Goal: Task Accomplishment & Management: Manage account settings

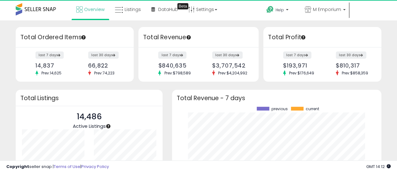
scroll to position [87, 197]
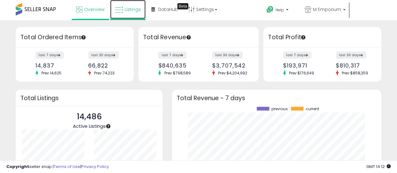
click at [135, 10] on span "Listings" at bounding box center [133, 9] width 16 height 6
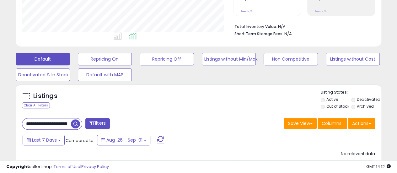
scroll to position [189, 0]
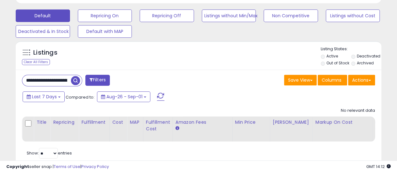
click at [55, 79] on input "**********" at bounding box center [46, 80] width 49 height 11
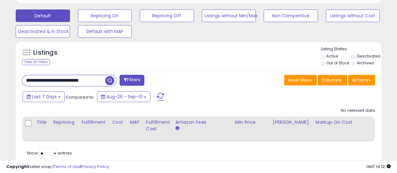
click at [55, 79] on input "**********" at bounding box center [63, 80] width 83 height 11
paste input "****"
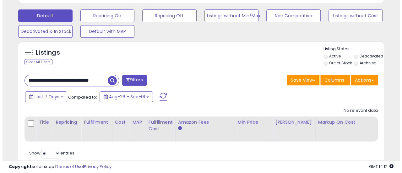
scroll to position [0, 18]
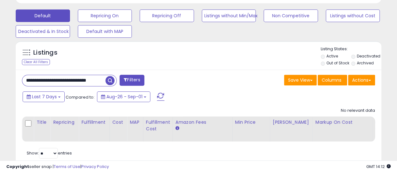
type input "**********"
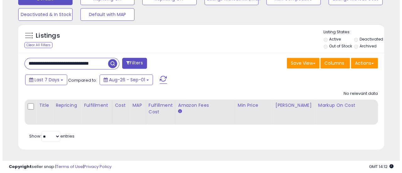
scroll to position [0, 0]
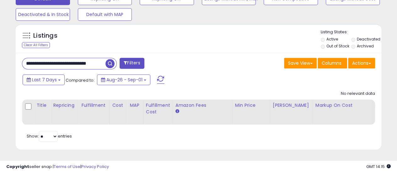
click at [111, 59] on span "button" at bounding box center [110, 63] width 9 height 9
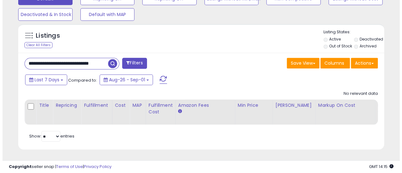
scroll to position [129, 212]
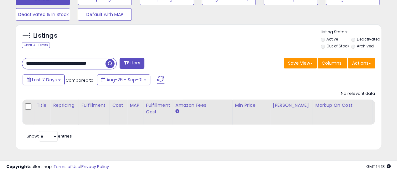
click at [114, 61] on span "button" at bounding box center [110, 63] width 9 height 9
click at [112, 59] on span "button" at bounding box center [110, 63] width 9 height 9
click at [195, 36] on div "Listings Clear All Filters Listing States:" at bounding box center [199, 39] width 366 height 21
click at [112, 60] on span "button" at bounding box center [110, 63] width 9 height 9
click at [111, 59] on span "button" at bounding box center [110, 63] width 9 height 9
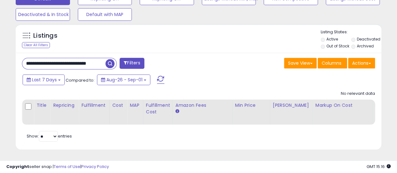
click at [111, 61] on span "button" at bounding box center [110, 63] width 9 height 9
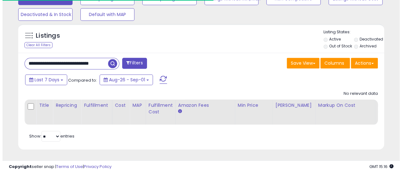
scroll to position [314095, 314012]
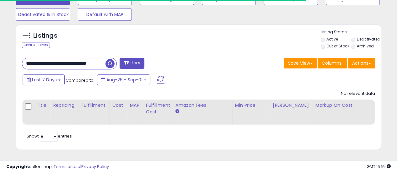
click at [109, 59] on span "button" at bounding box center [110, 63] width 9 height 9
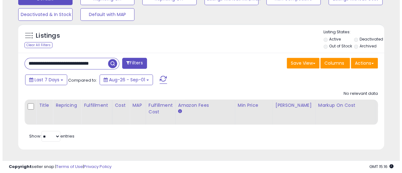
scroll to position [129, 212]
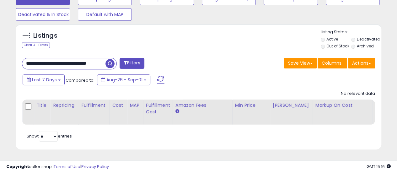
click at [109, 60] on span "button" at bounding box center [110, 63] width 9 height 9
click at [112, 59] on span "button" at bounding box center [110, 63] width 9 height 9
click at [111, 59] on span "button" at bounding box center [110, 63] width 9 height 9
click at [107, 59] on span "button" at bounding box center [110, 63] width 9 height 9
click at [111, 59] on span "button" at bounding box center [110, 63] width 9 height 9
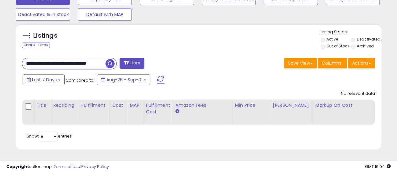
click at [112, 60] on span "button" at bounding box center [110, 63] width 9 height 9
click at [240, 34] on div "Listings Clear All Filters Listing States:" at bounding box center [199, 39] width 366 height 21
click at [218, 44] on div "Listings Clear All Filters Listing States:" at bounding box center [199, 39] width 366 height 21
click at [109, 59] on span "button" at bounding box center [110, 63] width 9 height 9
click at [62, 59] on input "**********" at bounding box center [63, 63] width 83 height 11
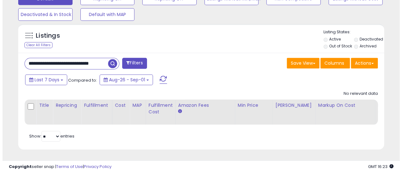
scroll to position [0, 0]
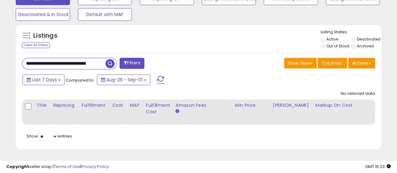
click at [112, 59] on span "button" at bounding box center [110, 63] width 9 height 9
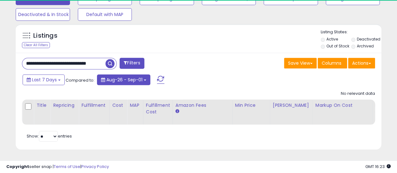
scroll to position [129, 212]
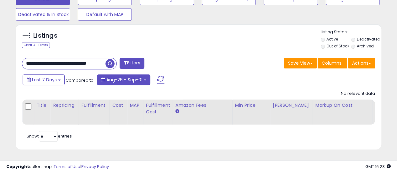
click at [145, 76] on button "Aug-26 - Sep-01" at bounding box center [123, 79] width 53 height 11
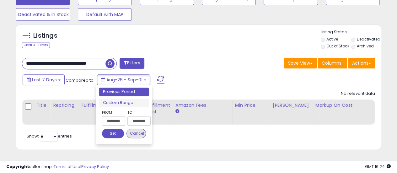
click at [137, 129] on button "Cancel" at bounding box center [136, 133] width 19 height 9
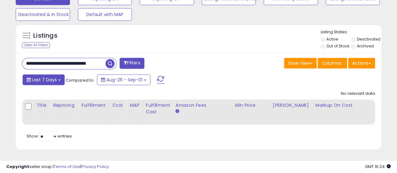
click at [60, 74] on button "Last 7 Days" at bounding box center [44, 79] width 42 height 11
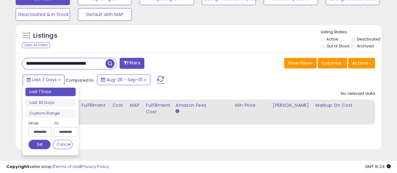
click at [227, 77] on div "Last 7 Days Compared to: Aug-26 - Sep-01" at bounding box center [153, 81] width 265 height 14
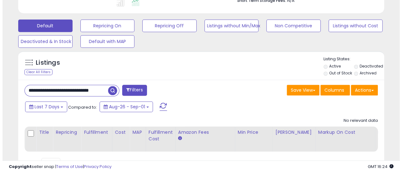
scroll to position [210, 0]
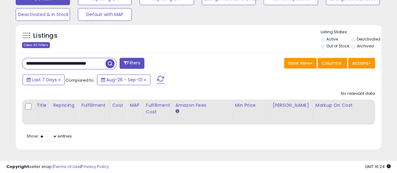
click at [43, 42] on div "Clear All Filters" at bounding box center [36, 45] width 28 height 6
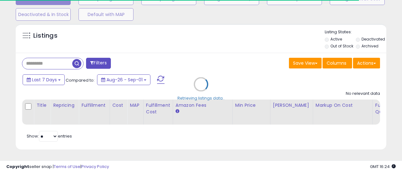
select select "*"
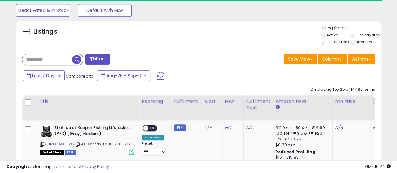
scroll to position [314095, 314012]
click at [63, 56] on input "text" at bounding box center [46, 59] width 49 height 11
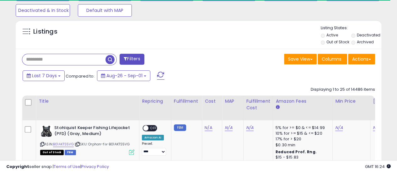
paste input "**********"
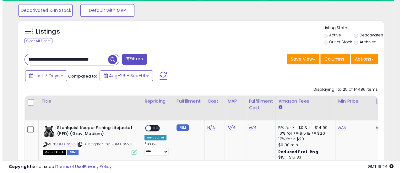
scroll to position [0, 18]
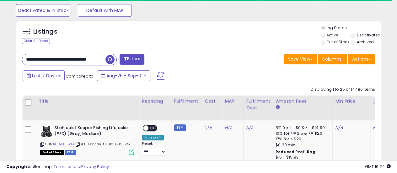
type input "**********"
click at [131, 59] on button "Filters" at bounding box center [132, 59] width 25 height 11
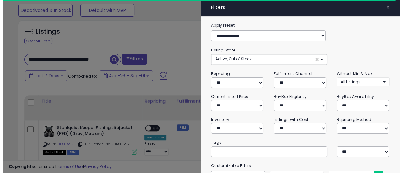
scroll to position [129, 214]
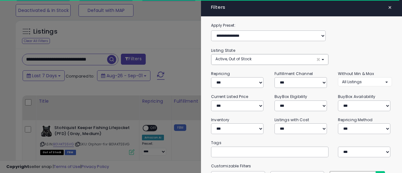
click at [388, 7] on span "×" at bounding box center [390, 7] width 4 height 9
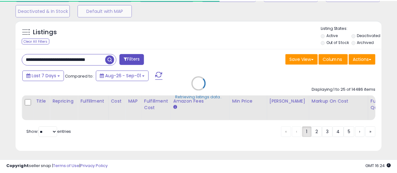
scroll to position [129, 212]
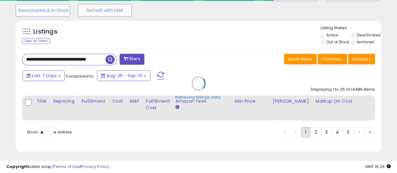
click at [112, 60] on div "Retrieving listings data.." at bounding box center [198, 88] width 375 height 143
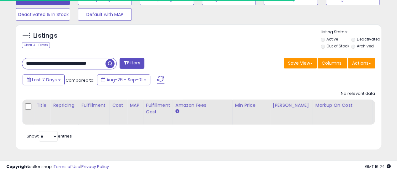
scroll to position [314095, 314012]
click at [203, 63] on div "Save View Save As New View Update Current View Columns Actions Import Export Vi…" at bounding box center [290, 64] width 182 height 12
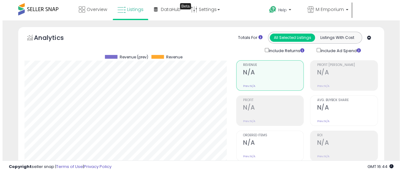
scroll to position [210, 0]
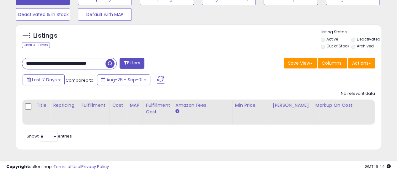
click at [110, 60] on span "button" at bounding box center [110, 63] width 9 height 9
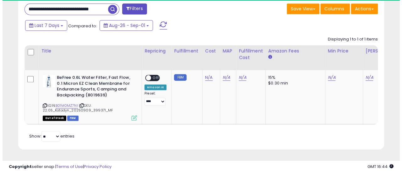
scroll to position [129, 212]
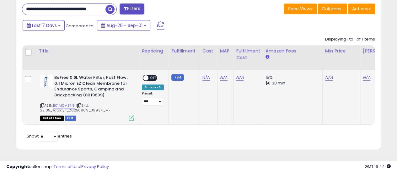
click at [151, 108] on td "**********" at bounding box center [155, 97] width 30 height 54
click at [131, 115] on icon at bounding box center [131, 117] width 5 height 5
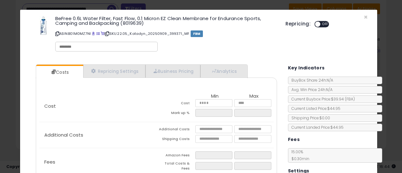
click at [364, 18] on div "BeFree 0.6L Water Filter, Fast Flow, 0.1 Micron EZ Clean Membrane for Endurance…" at bounding box center [199, 34] width 348 height 41
click at [364, 15] on span "×" at bounding box center [366, 17] width 4 height 9
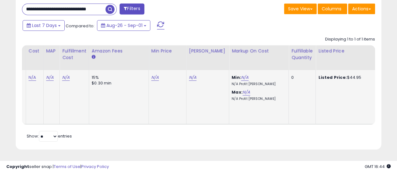
scroll to position [0, 195]
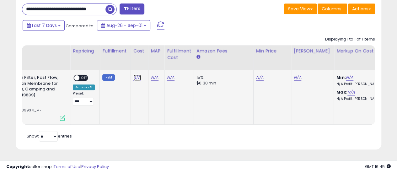
click at [137, 74] on link "N/A" at bounding box center [138, 77] width 8 height 6
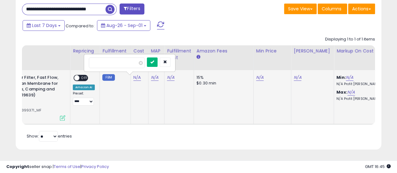
type input "*****"
click at [158, 59] on button "submit" at bounding box center [152, 62] width 11 height 9
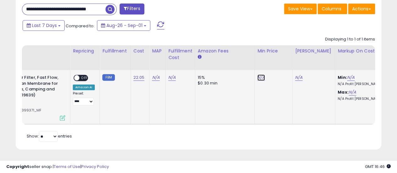
click at [260, 74] on link "N/A" at bounding box center [262, 77] width 8 height 6
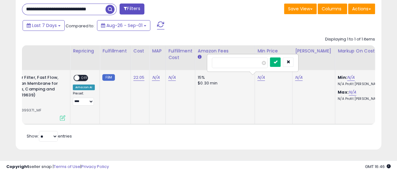
type input "*****"
click at [281, 58] on button "submit" at bounding box center [275, 62] width 11 height 9
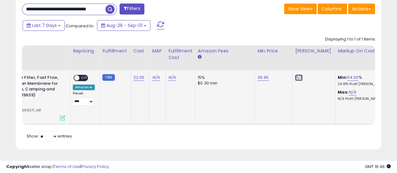
click at [297, 74] on link "N/A" at bounding box center [299, 77] width 8 height 6
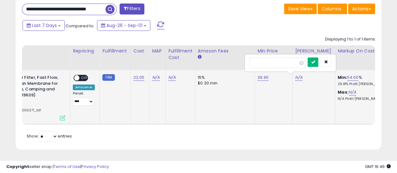
type input "*****"
click at [319, 58] on button "submit" at bounding box center [313, 62] width 11 height 9
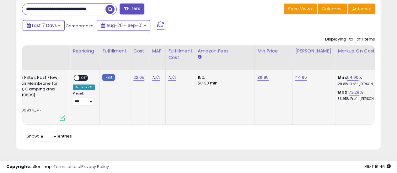
drag, startPoint x: 254, startPoint y: 144, endPoint x: 260, endPoint y: 147, distance: 7.4
click at [254, 145] on div "**********" at bounding box center [199, 73] width 366 height 151
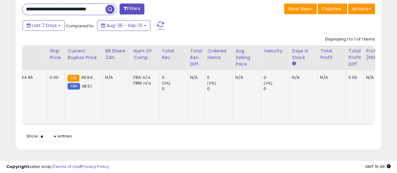
scroll to position [0, 537]
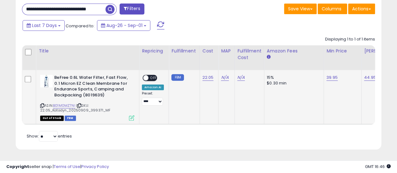
click at [152, 85] on div "Amazon AI" at bounding box center [153, 88] width 22 height 6
click at [191, 85] on td "FBM" at bounding box center [184, 97] width 31 height 54
click at [57, 116] on span "Out of Stock" at bounding box center [52, 118] width 24 height 5
click at [67, 116] on span "FBM" at bounding box center [70, 118] width 11 height 5
click at [61, 91] on b "BeFree 0.6L Water Filter, Fast Flow, 0.1 Micron EZ Clean Membrane for Endurance…" at bounding box center [92, 87] width 76 height 25
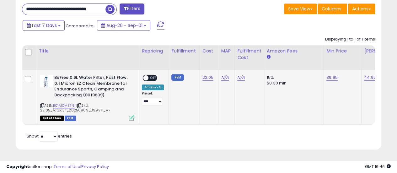
click at [151, 75] on div "ON OFF" at bounding box center [143, 77] width 15 height 5
click at [153, 75] on span "OFF" at bounding box center [154, 77] width 10 height 5
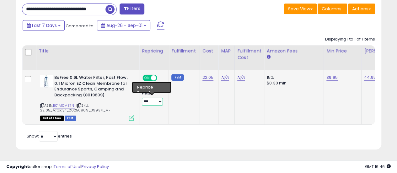
click at [157, 98] on select "**********" at bounding box center [152, 102] width 21 height 8
select select "**********"
click at [142, 98] on select "**********" at bounding box center [152, 102] width 21 height 8
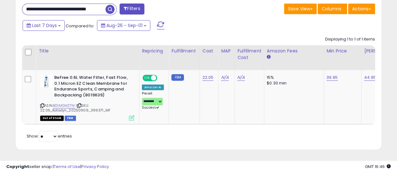
click at [182, 129] on div "Retrieving listings data.. Displaying 1 to 1 of 1 items Title Repricing" at bounding box center [199, 88] width 354 height 110
click at [130, 115] on icon at bounding box center [131, 117] width 5 height 5
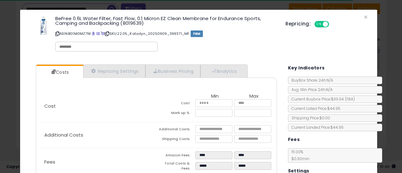
click at [104, 46] on input "text" at bounding box center [106, 47] width 94 height 6
type input "**"
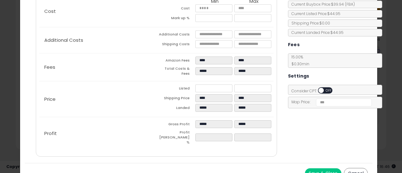
click at [321, 168] on button "Save & Close" at bounding box center [323, 173] width 36 height 10
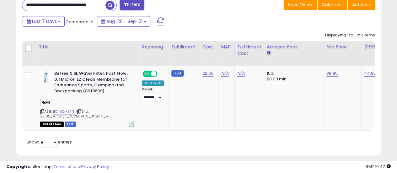
click at [222, 149] on div "Retrieving listings data.. Displaying 1 to 1 of 1 items Title Repricing" at bounding box center [199, 89] width 354 height 120
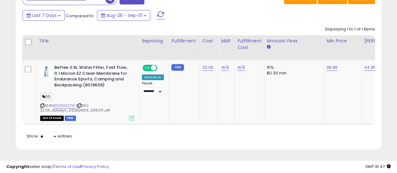
click at [212, 139] on div "Retrieving listings data.. Displaying 1 to 1 of 1 items Title Repricing" at bounding box center [199, 83] width 354 height 120
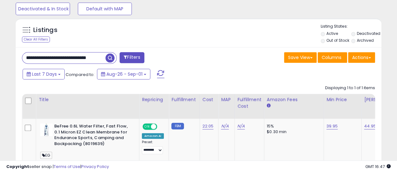
click at [297, 80] on div "Last 7 Days Compared to: Aug-26 - Sep-01" at bounding box center [197, 75] width 363 height 14
click at [273, 70] on div "Last 7 Days Compared to: Aug-26 - Sep-01" at bounding box center [153, 75] width 265 height 14
click at [67, 55] on input "**********" at bounding box center [63, 57] width 83 height 11
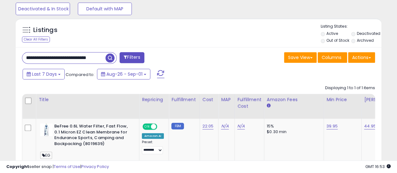
click at [204, 37] on div "Listings Clear All Filters Listing States:" at bounding box center [199, 34] width 366 height 21
